Goal: Information Seeking & Learning: Learn about a topic

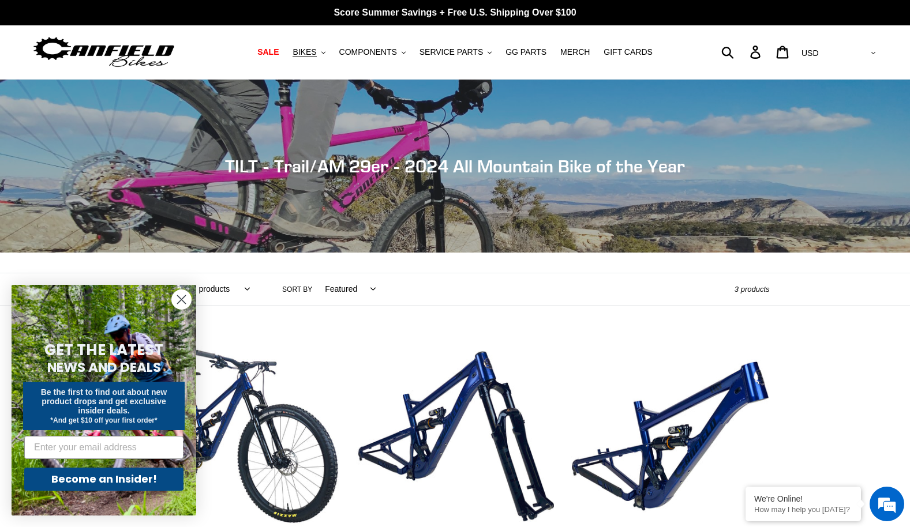
click at [182, 304] on circle "Close dialog" at bounding box center [181, 299] width 19 height 19
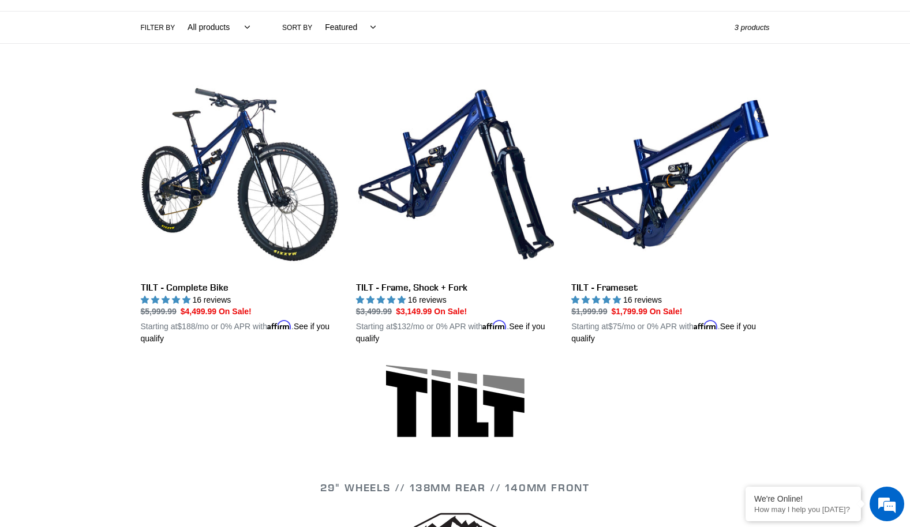
scroll to position [266, 0]
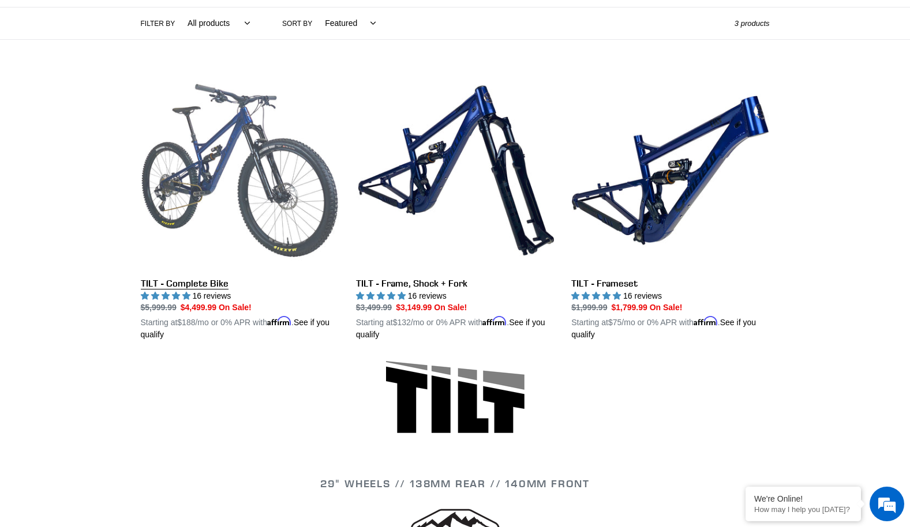
click at [282, 168] on link "TILT - Complete Bike" at bounding box center [240, 207] width 198 height 270
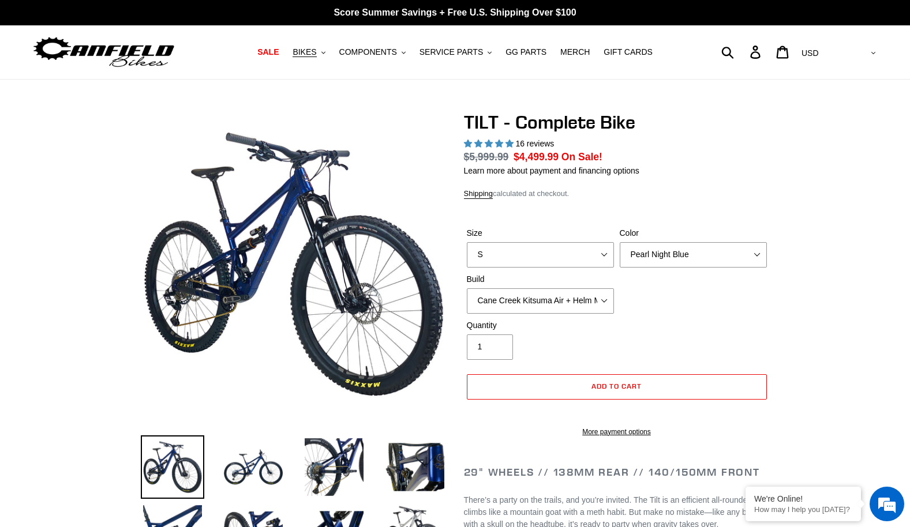
select select "highest-rating"
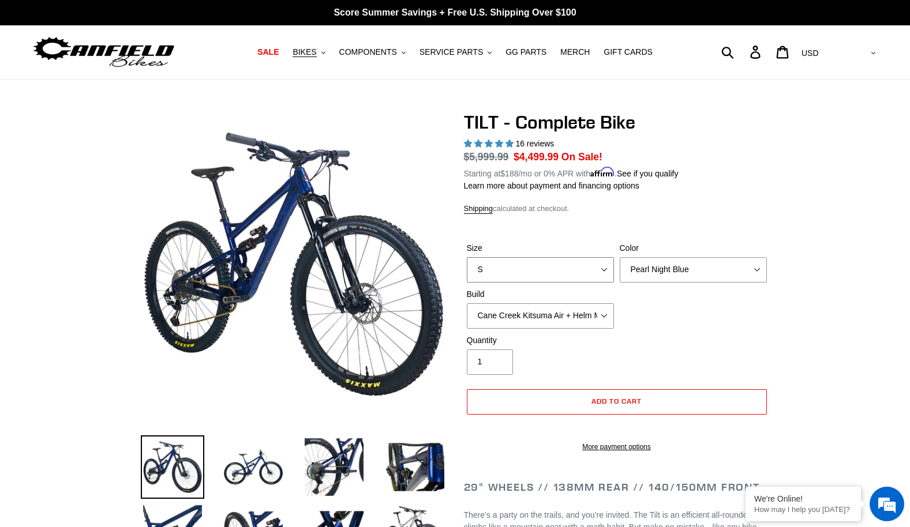
click at [603, 264] on select "S M L" at bounding box center [540, 269] width 147 height 25
select select "M"
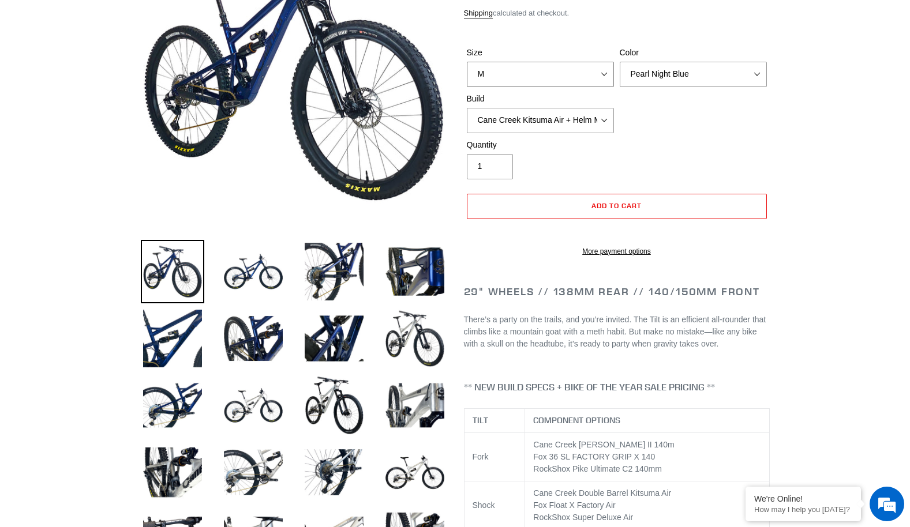
scroll to position [197, 0]
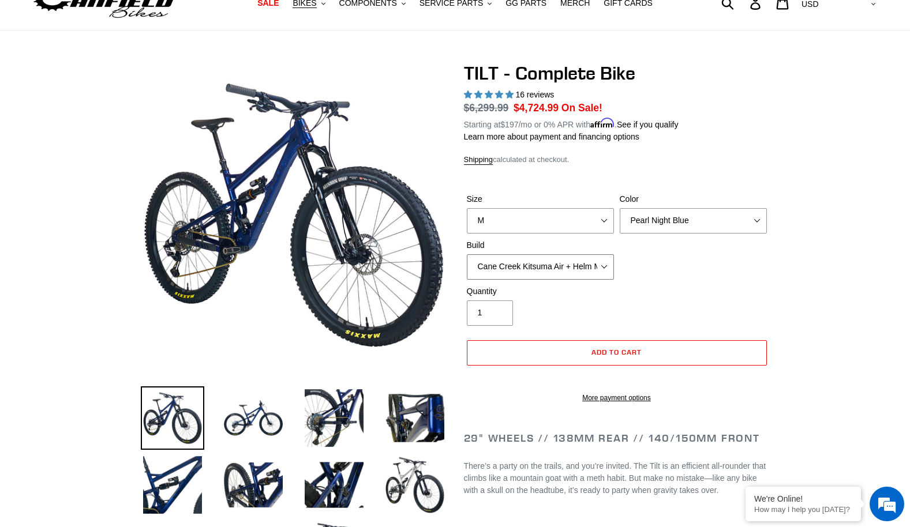
scroll to position [59, 0]
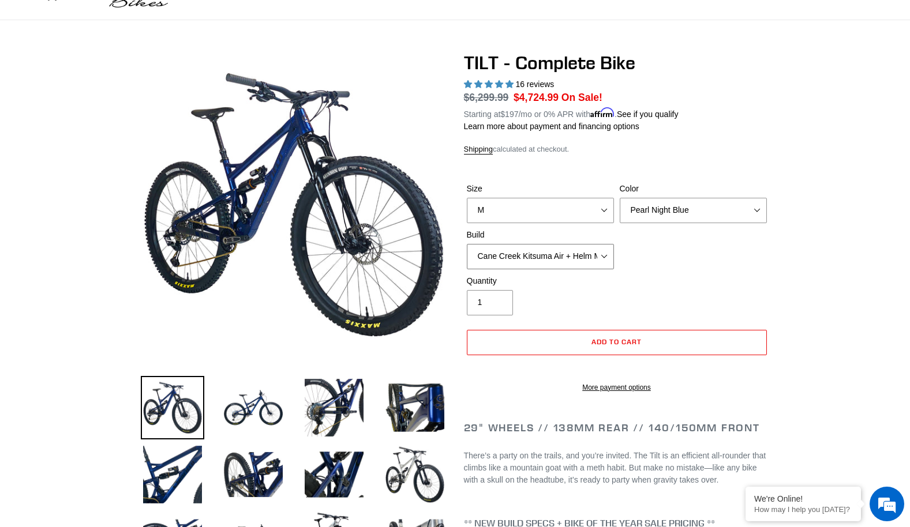
click at [594, 251] on select "Cane Creek Kitsuma Air + Helm MKII 140 + SRAM GX Cane Creek Kitsuma Air + Helm …" at bounding box center [540, 256] width 147 height 25
click at [604, 251] on select "Cane Creek Kitsuma Air + Helm MKII 140 + SRAM GX Cane Creek Kitsuma Air + Helm …" at bounding box center [540, 256] width 147 height 25
click at [604, 255] on select "Cane Creek Kitsuma Air + Helm MKII 140 + SRAM GX Cane Creek Kitsuma Air + Helm …" at bounding box center [540, 256] width 147 height 25
click at [604, 253] on select "Cane Creek Kitsuma Air + Helm MKII 140 + SRAM GX Cane Creek Kitsuma Air + Helm …" at bounding box center [540, 256] width 147 height 25
select select "Cane Creek Kitsuma Air + Helm MKII 140 + Shimano XT"
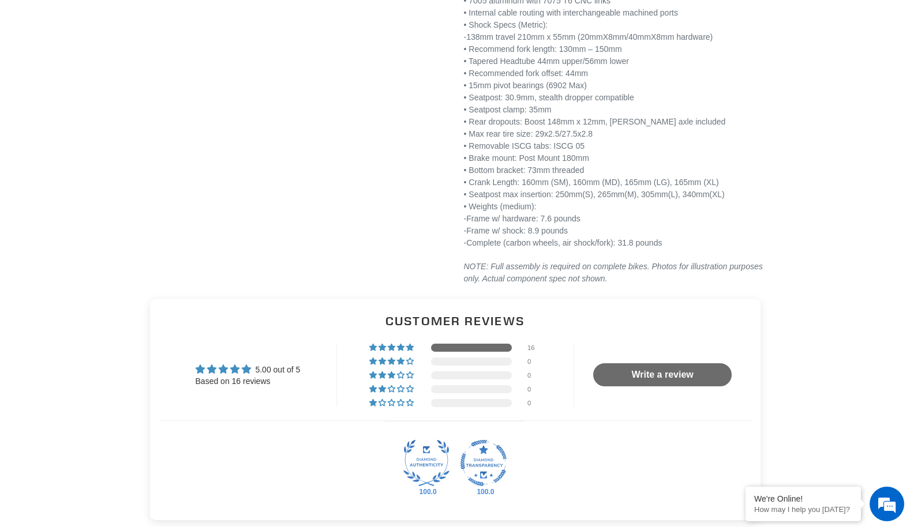
scroll to position [1985, 0]
drag, startPoint x: 476, startPoint y: 251, endPoint x: 706, endPoint y: 253, distance: 230.3
click at [706, 248] on p "FRAME SPECS • 7005 aluminum with 7075 T6 CNC links • Internal cable routing wit…" at bounding box center [617, 115] width 306 height 267
copy p "-Complete (carbon wheels, air shock/fork): 31.8 pounds"
